Goal: Task Accomplishment & Management: Use online tool/utility

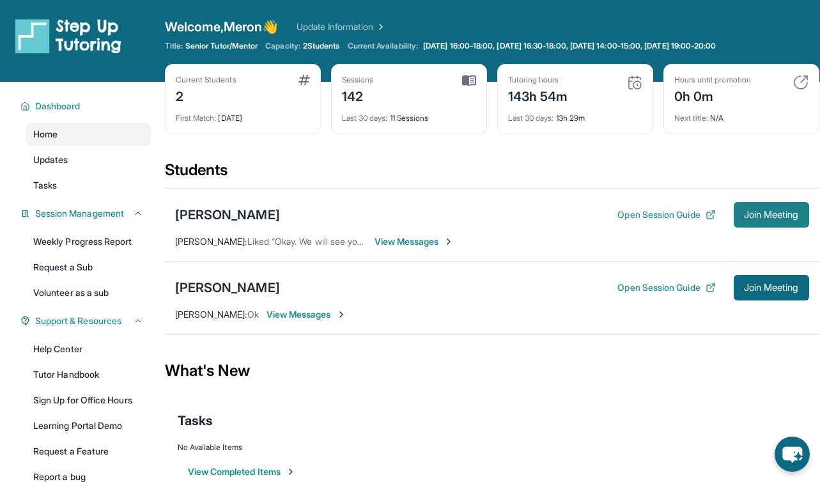
click at [775, 213] on span "Join Meeting" at bounding box center [771, 215] width 55 height 8
click at [244, 287] on div "[PERSON_NAME]" at bounding box center [227, 288] width 105 height 18
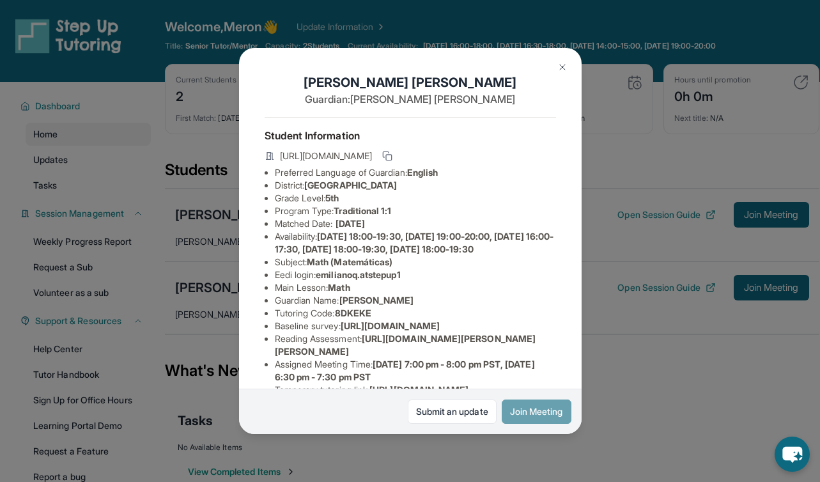
click at [519, 406] on button "Join Meeting" at bounding box center [537, 411] width 70 height 24
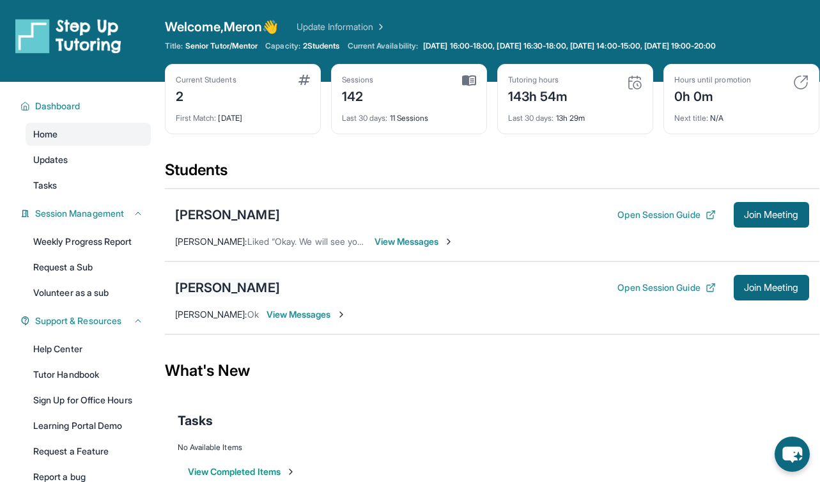
click at [253, 290] on div "[PERSON_NAME]" at bounding box center [227, 288] width 105 height 18
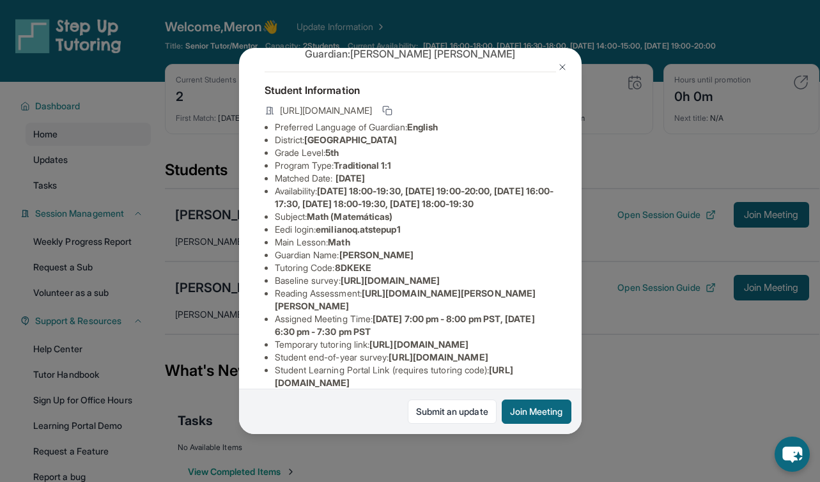
scroll to position [40, 0]
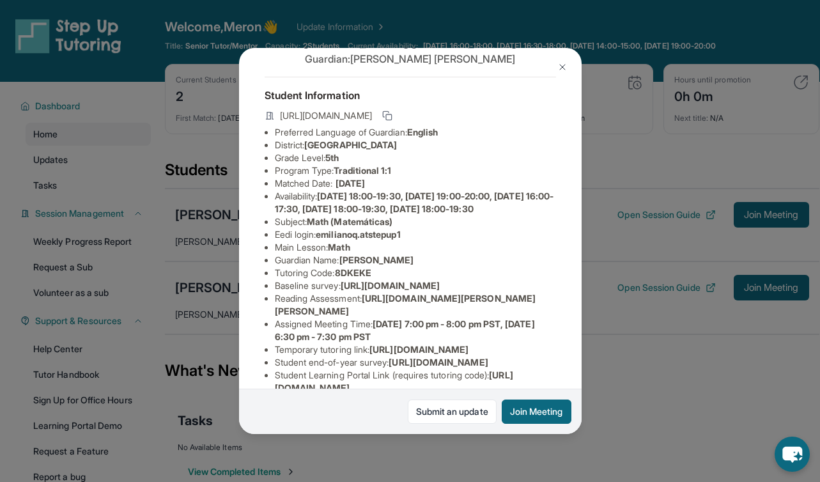
drag, startPoint x: 324, startPoint y: 244, endPoint x: 407, endPoint y: 243, distance: 83.1
click at [400, 240] on span "emilianoq.atstepup1" at bounding box center [358, 234] width 84 height 11
drag, startPoint x: 410, startPoint y: 249, endPoint x: 323, endPoint y: 244, distance: 87.7
click at [323, 241] on li "Eedi login : emilianoq.atstepup1" at bounding box center [415, 234] width 281 height 13
copy span "emilianoq.atstepup1"
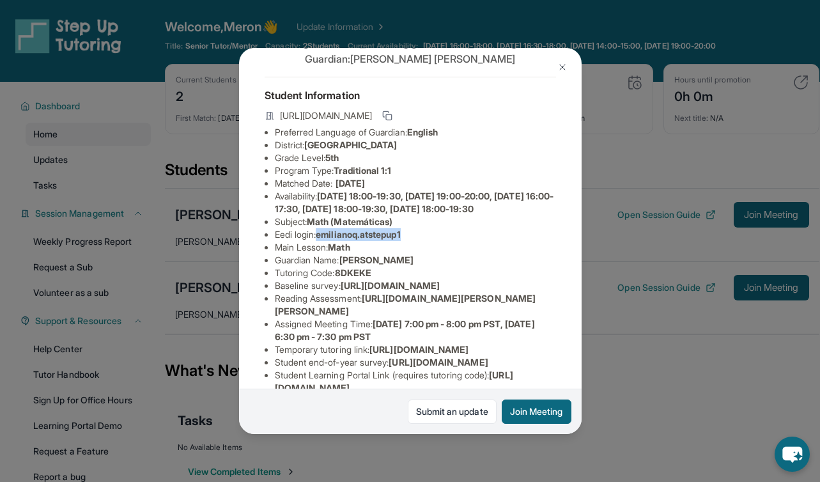
click at [560, 70] on img at bounding box center [562, 67] width 10 height 10
